Goal: Task Accomplishment & Management: Use online tool/utility

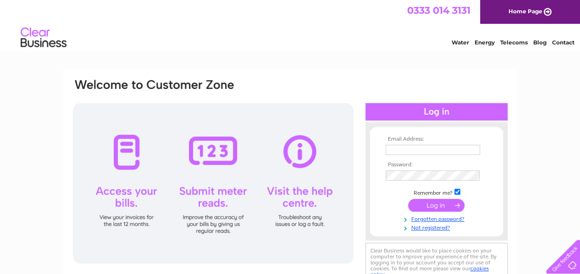
click at [432, 147] on input "text" at bounding box center [433, 150] width 94 height 10
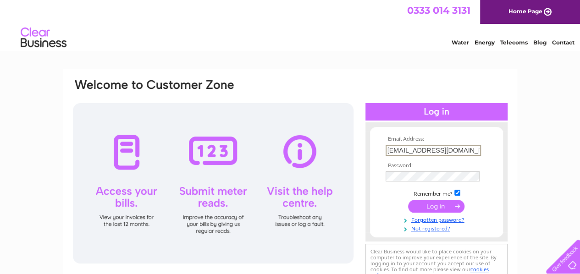
scroll to position [0, 1]
type input "[EMAIL_ADDRESS][DOMAIN_NAME]"
click at [433, 203] on input "submit" at bounding box center [436, 205] width 56 height 13
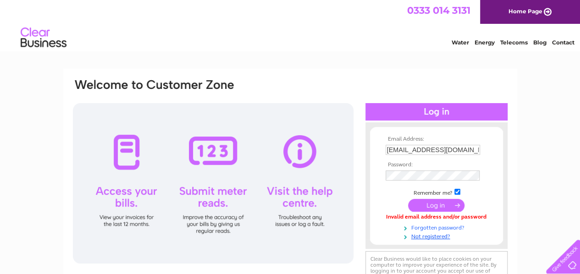
click at [431, 229] on link "Forgotten password?" at bounding box center [438, 227] width 104 height 9
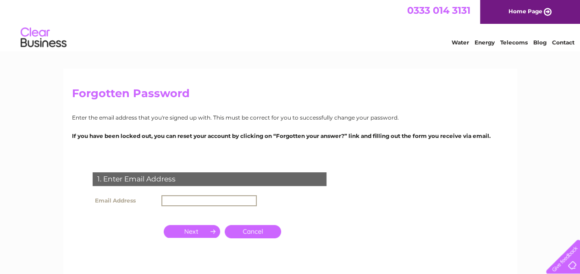
click at [206, 200] on input "text" at bounding box center [208, 200] width 95 height 11
type input "heartseaseherbal@yahoo.co.uk"
click at [201, 231] on input "button" at bounding box center [192, 231] width 56 height 13
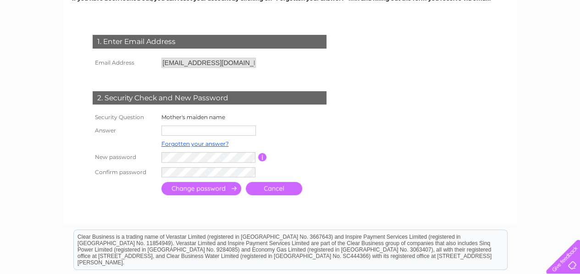
scroll to position [138, 0]
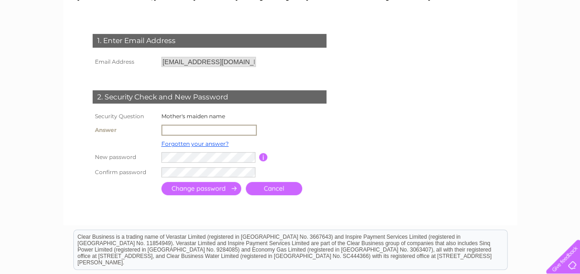
click at [177, 132] on input "text" at bounding box center [208, 130] width 95 height 11
type input "Crowson"
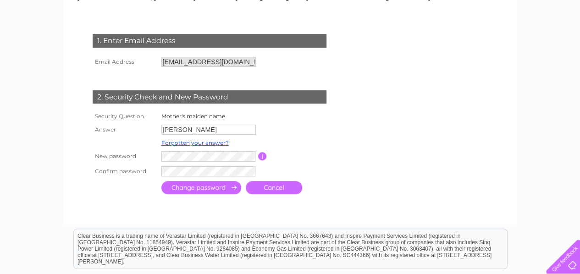
click at [204, 189] on input "submit" at bounding box center [201, 187] width 80 height 13
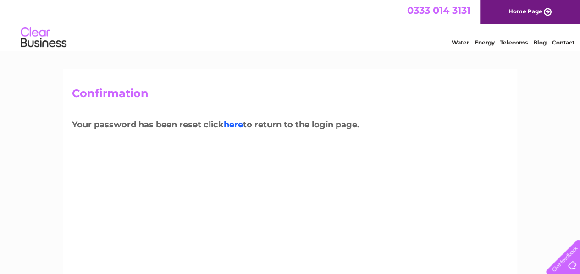
click at [237, 122] on link "here" at bounding box center [233, 125] width 19 height 10
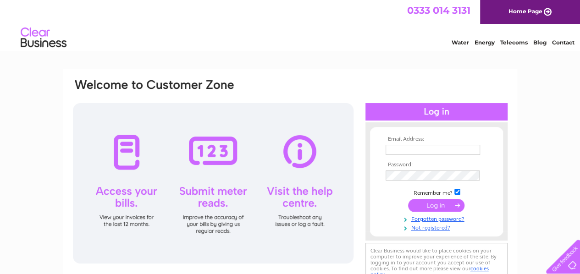
type input "heartseaseherbal@yahoo.co.uk"
click at [428, 205] on input "submit" at bounding box center [436, 205] width 56 height 13
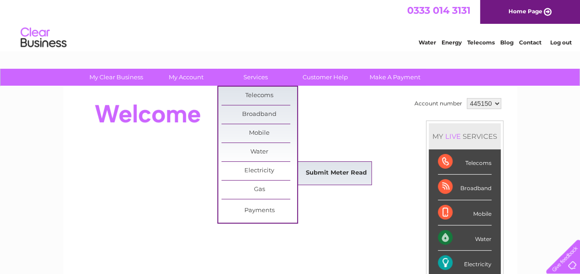
click at [315, 172] on link "Submit Meter Read" at bounding box center [336, 173] width 76 height 18
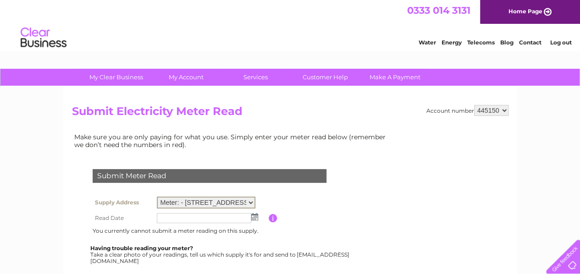
click at [249, 204] on select "Meter: - [STREET_ADDRESS][PERSON_NAME] Meter: E16UP18102 - [STREET_ADDRESS][PER…" at bounding box center [206, 203] width 99 height 12
select select "137122"
click at [157, 197] on select "Meter: - [STREET_ADDRESS][PERSON_NAME] Meter: E16UP18102 - [STREET_ADDRESS][PER…" at bounding box center [206, 203] width 99 height 12
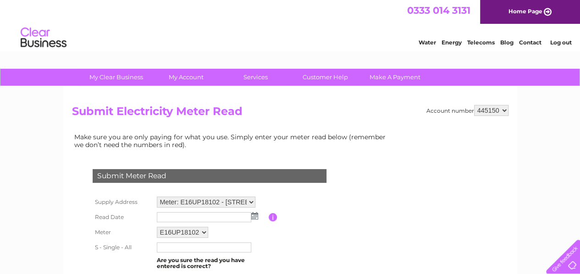
click at [253, 219] on td at bounding box center [212, 217] width 114 height 15
click at [252, 218] on img at bounding box center [254, 215] width 7 height 7
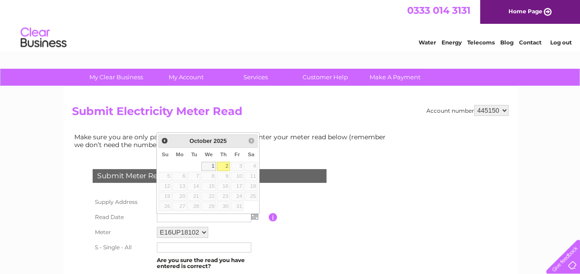
click at [225, 166] on link "2" at bounding box center [223, 166] width 13 height 9
type input "[DATE]"
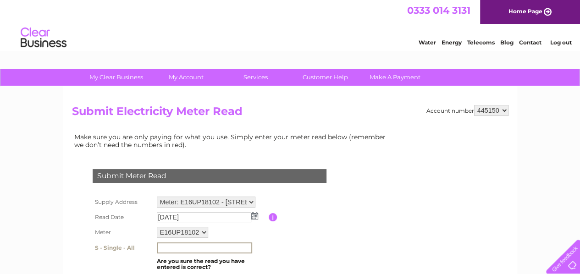
click at [192, 248] on input "text" at bounding box center [204, 248] width 95 height 11
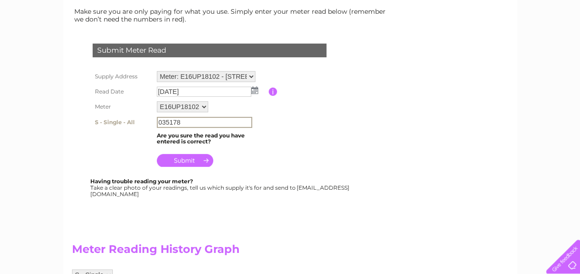
scroll to position [179, 0]
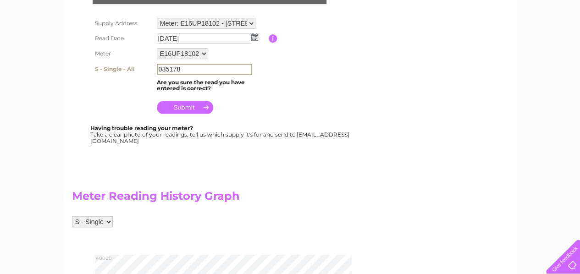
type input "035178"
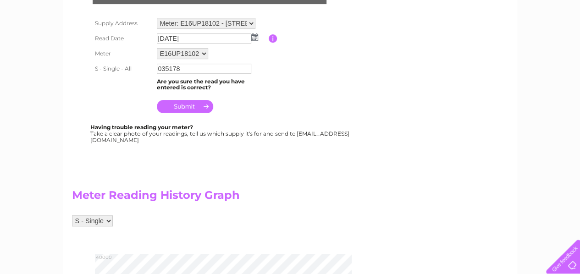
click at [169, 101] on input "submit" at bounding box center [185, 106] width 56 height 13
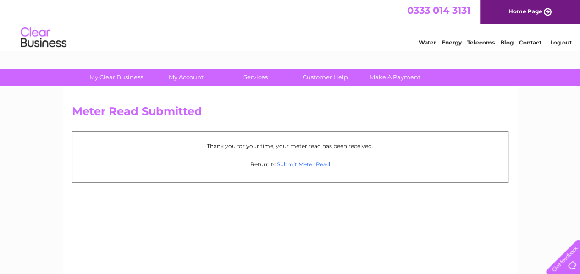
click at [309, 163] on link "Submit Meter Read" at bounding box center [303, 164] width 53 height 7
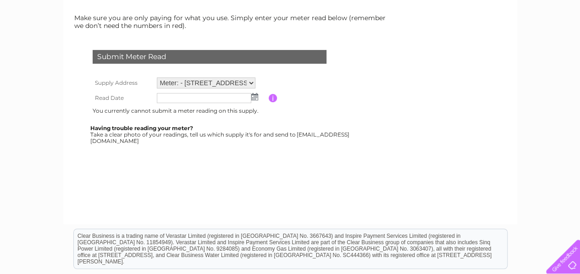
scroll to position [131, 0]
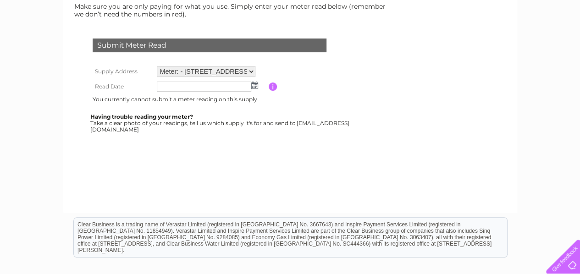
click at [253, 88] on td at bounding box center [212, 86] width 114 height 15
click at [253, 87] on img at bounding box center [254, 85] width 7 height 7
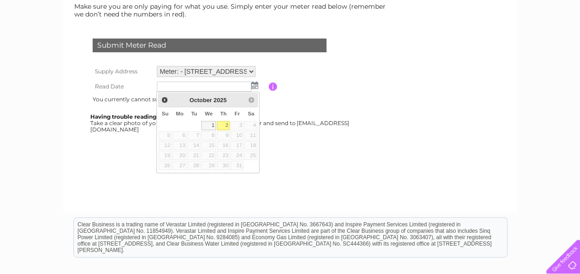
click at [227, 126] on link "2" at bounding box center [223, 125] width 13 height 9
type input "[DATE]"
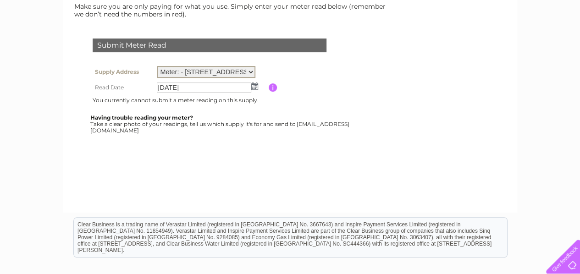
click at [249, 72] on select "Meter: - [STREET_ADDRESS][PERSON_NAME] Meter: E16UP18102 - [STREET_ADDRESS][PER…" at bounding box center [206, 72] width 99 height 12
select select "137122"
click at [157, 66] on select "Meter: - [STREET_ADDRESS][PERSON_NAME] Meter: E16UP18102 - [STREET_ADDRESS][PER…" at bounding box center [206, 72] width 99 height 12
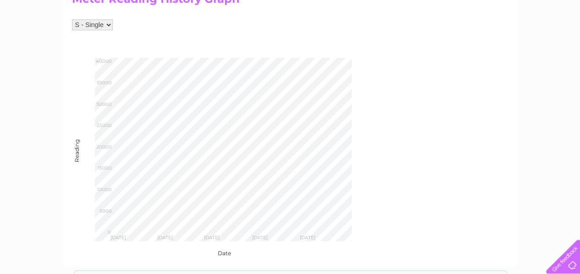
scroll to position [383, 0]
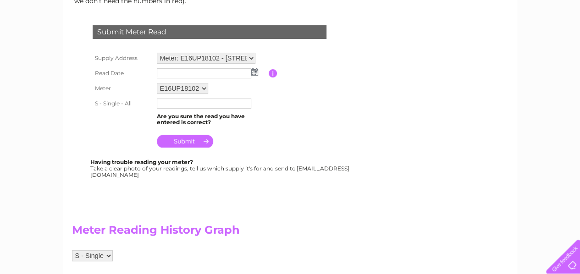
scroll to position [0, 0]
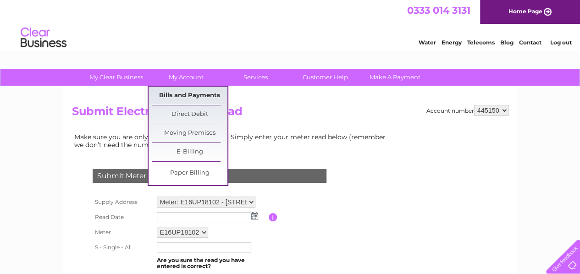
click at [197, 94] on link "Bills and Payments" at bounding box center [190, 96] width 76 height 18
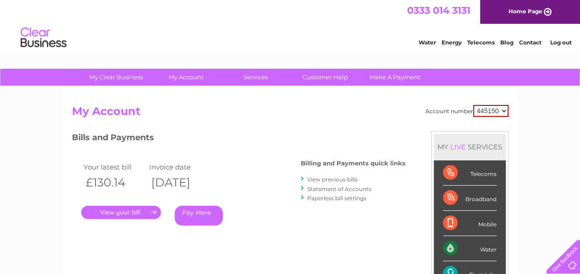
click at [334, 177] on link "View previous bills" at bounding box center [332, 179] width 50 height 7
